Goal: Task Accomplishment & Management: Complete application form

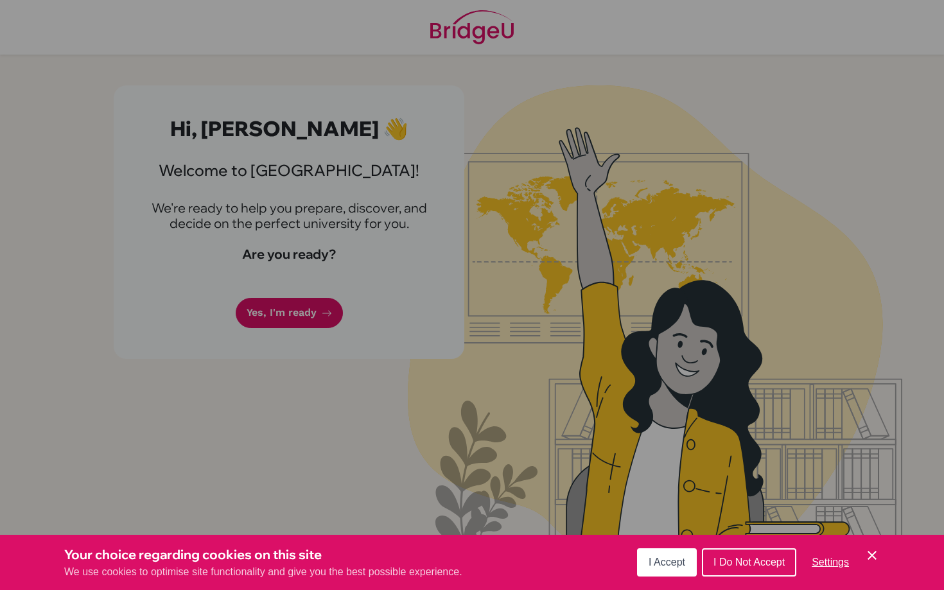
click at [654, 560] on span "I Accept" at bounding box center [666, 562] width 37 height 11
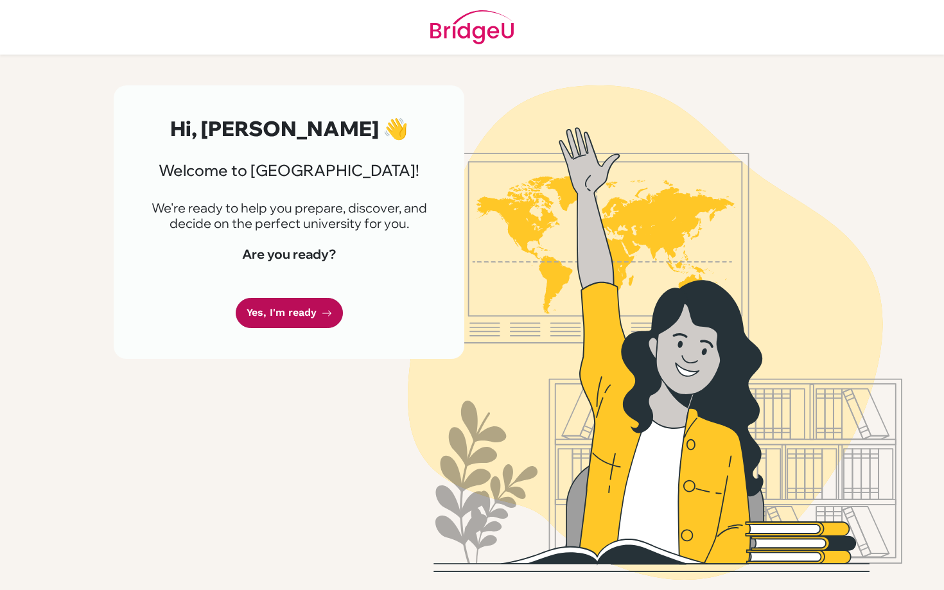
click at [304, 309] on link "Yes, I'm ready" at bounding box center [289, 313] width 107 height 30
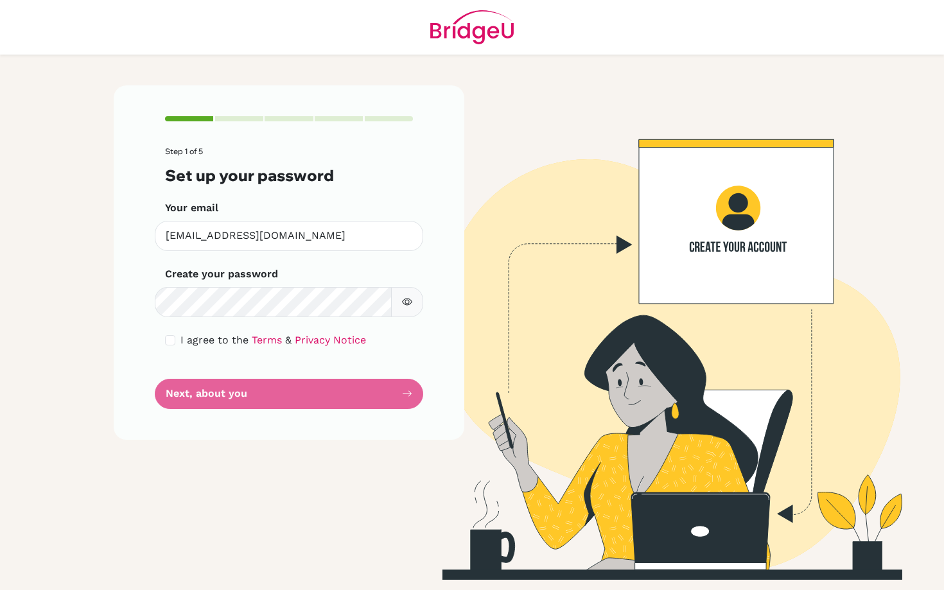
click at [400, 302] on button "button" at bounding box center [407, 302] width 32 height 30
click at [172, 336] on input "checkbox" at bounding box center [170, 340] width 10 height 10
checkbox input "true"
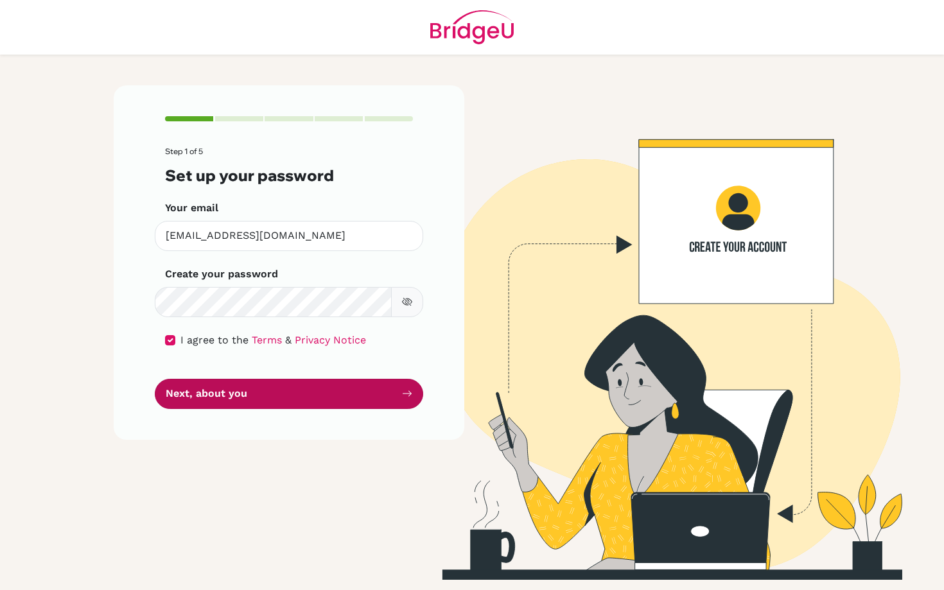
click at [205, 399] on button "Next, about you" at bounding box center [289, 394] width 268 height 30
